Goal: Navigation & Orientation: Go to known website

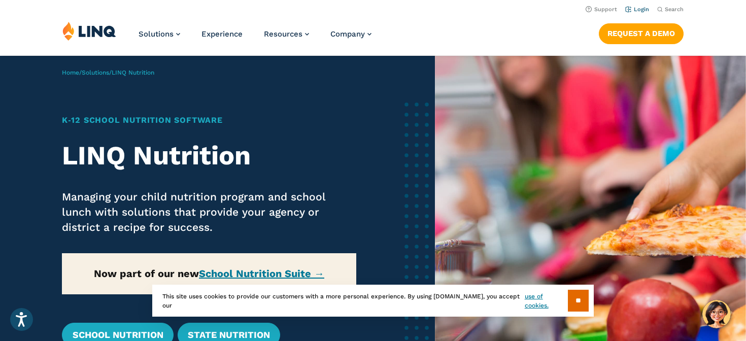
click at [641, 10] on link "Login" at bounding box center [637, 9] width 24 height 7
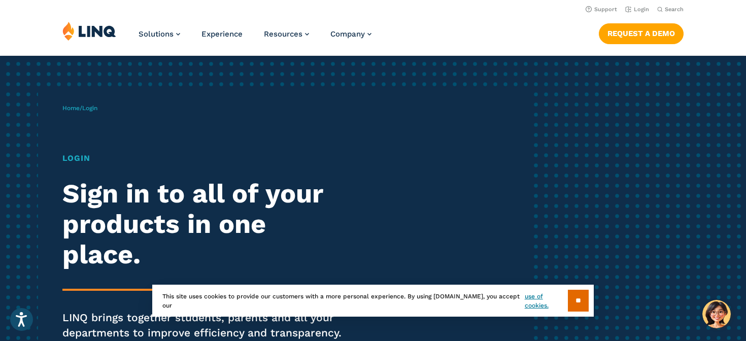
click at [93, 31] on img at bounding box center [89, 30] width 54 height 19
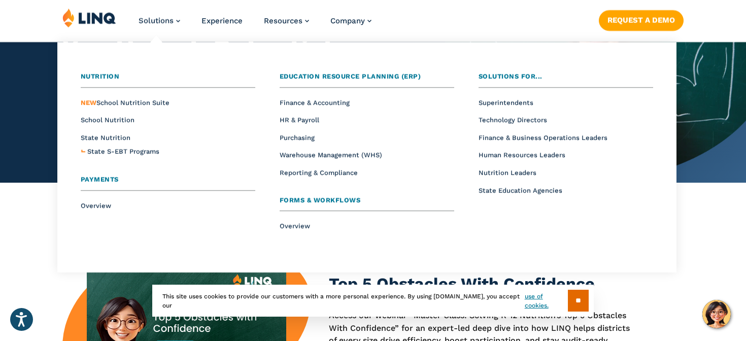
scroll to position [147, 0]
